Goal: Transaction & Acquisition: Purchase product/service

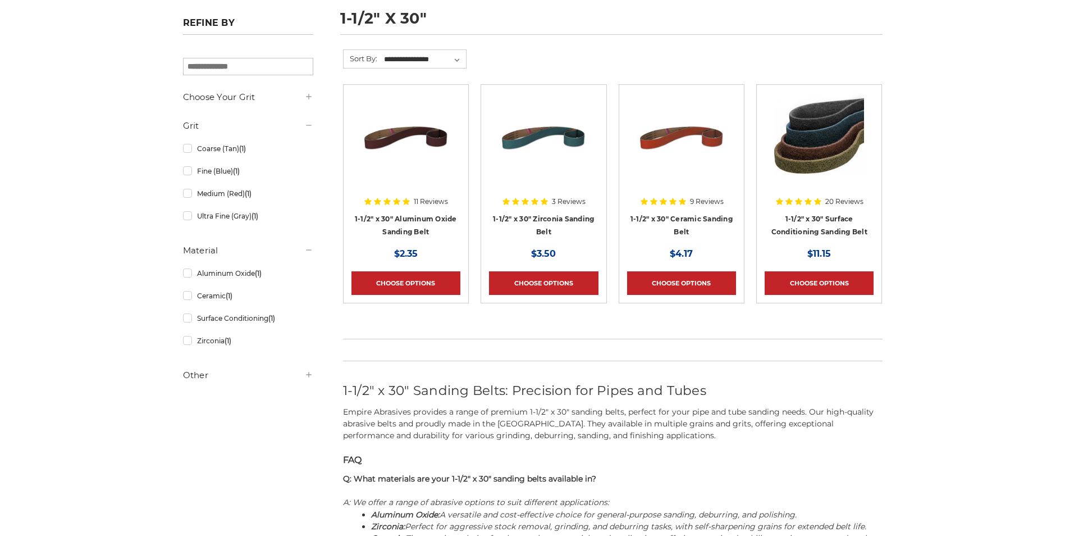
scroll to position [112, 0]
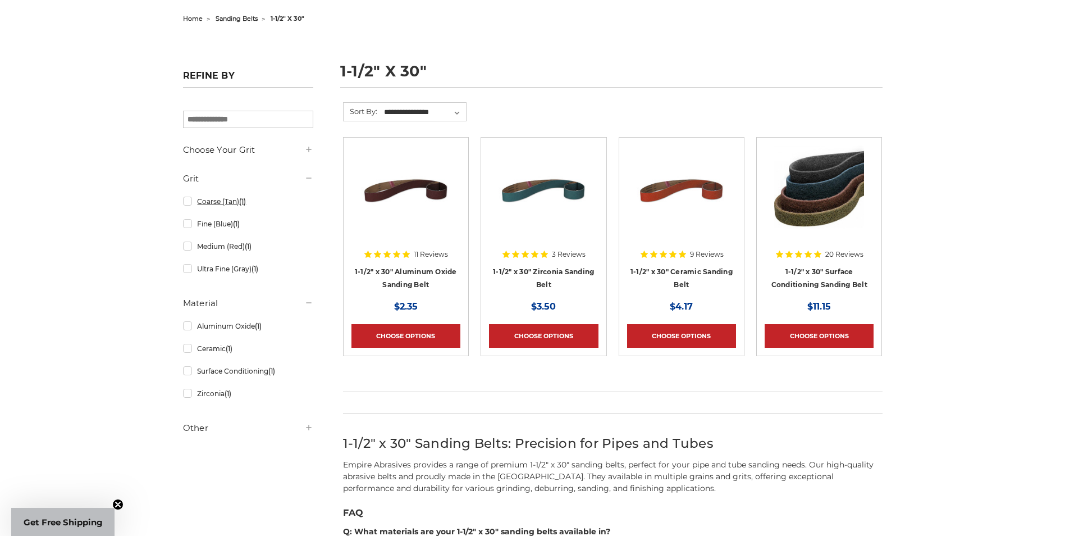
click at [183, 194] on link "Coarse (Tan) (1)" at bounding box center [248, 202] width 130 height 20
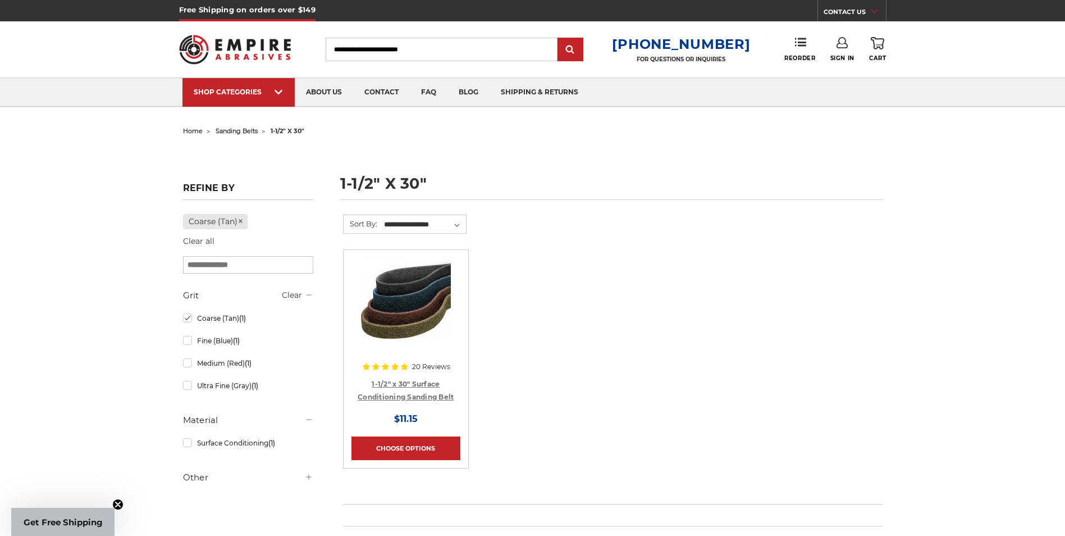
click at [434, 395] on link "1-1/2" x 30" Surface Conditioning Sanding Belt" at bounding box center [406, 390] width 96 height 21
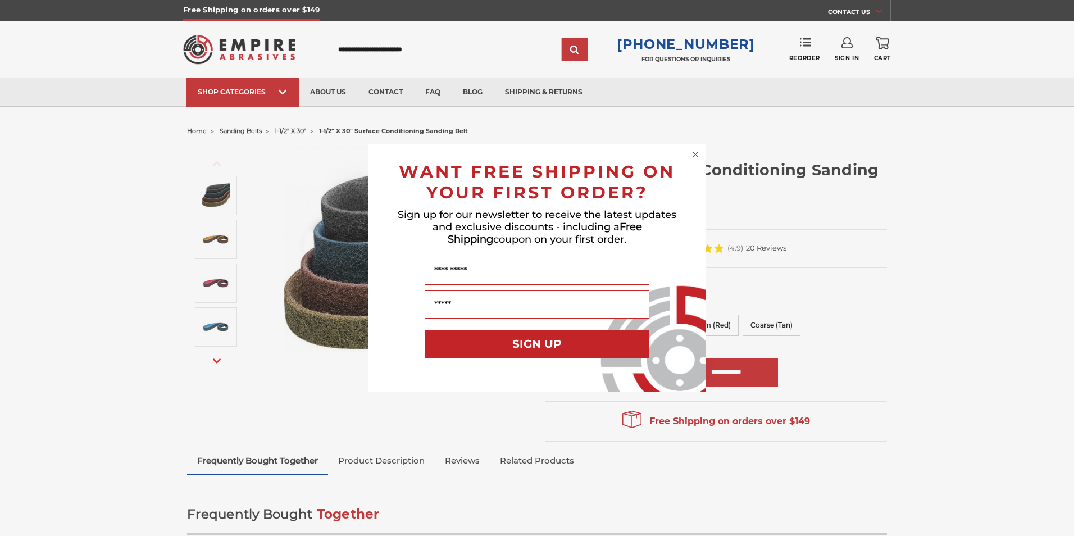
click at [694, 156] on circle "Close dialog" at bounding box center [695, 154] width 11 height 11
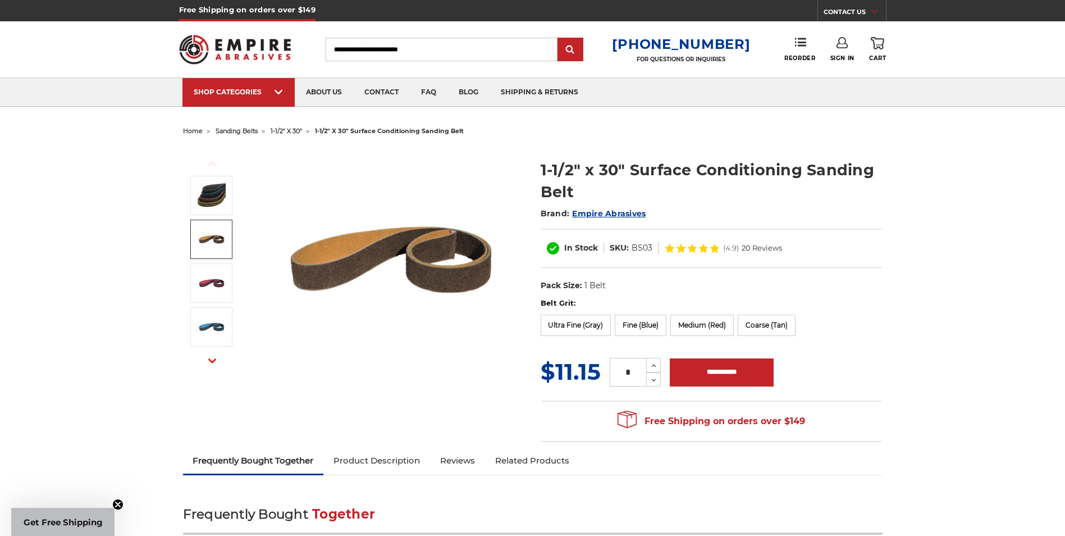
click at [212, 244] on img at bounding box center [212, 239] width 28 height 28
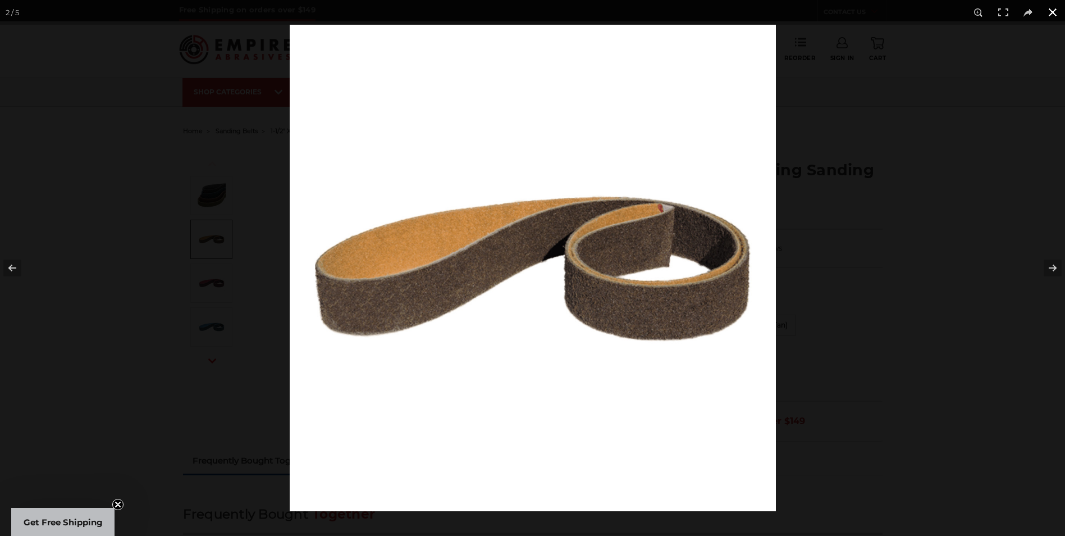
click at [1056, 6] on button at bounding box center [1053, 12] width 25 height 25
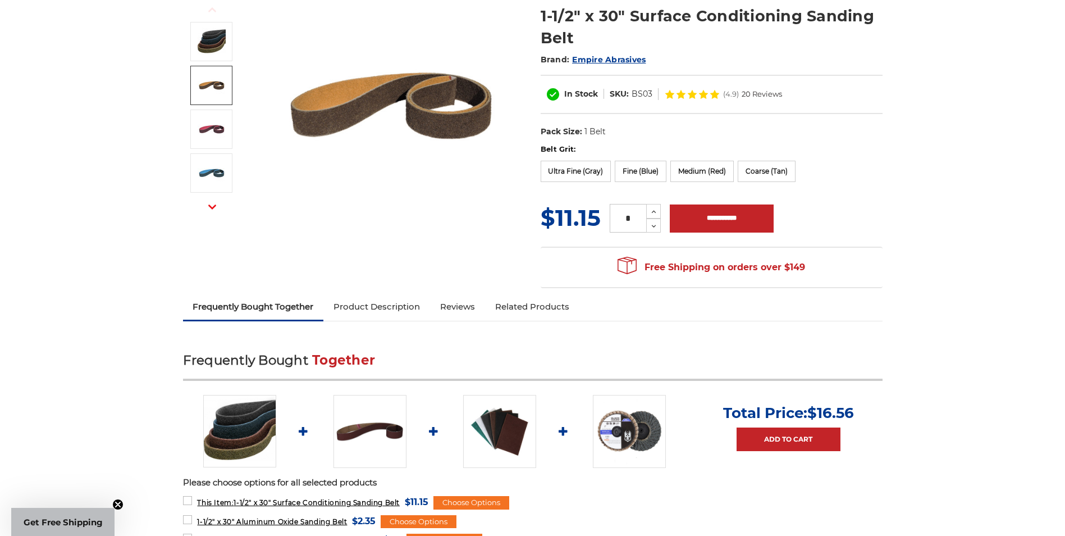
scroll to position [168, 0]
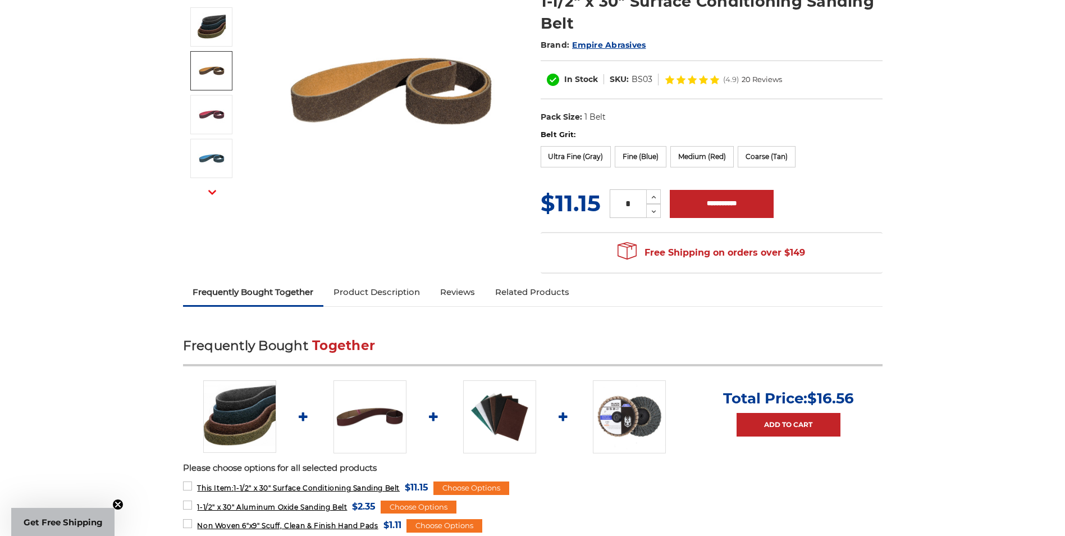
click at [406, 295] on link "Product Description" at bounding box center [376, 292] width 107 height 25
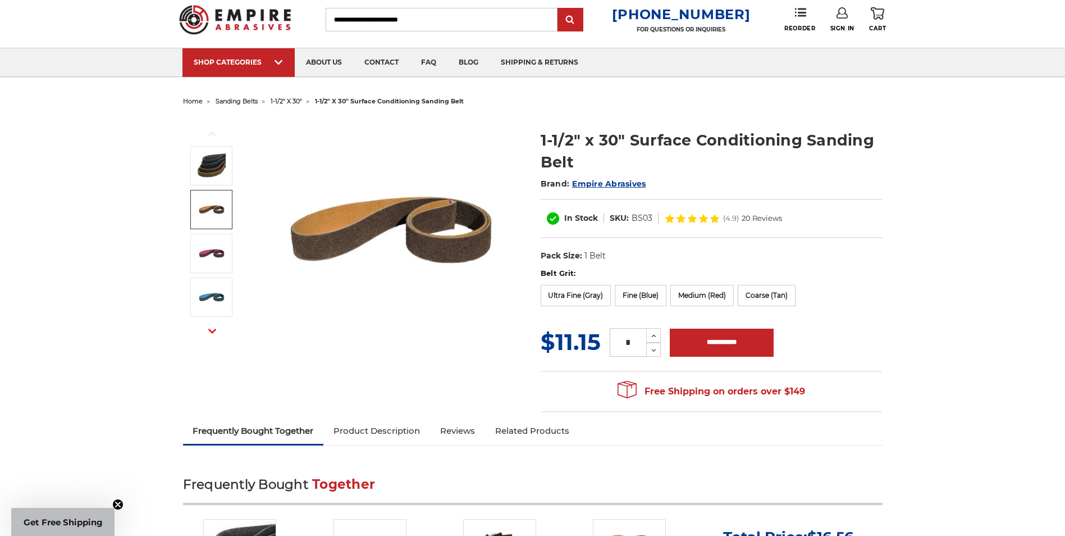
scroll to position [0, 0]
